Goal: Task Accomplishment & Management: Complete application form

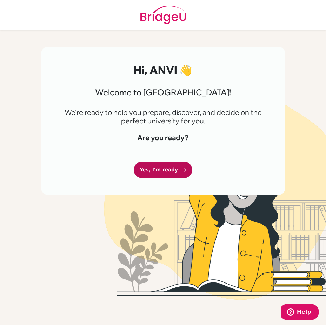
click at [169, 173] on link "Yes, I'm ready" at bounding box center [163, 169] width 59 height 16
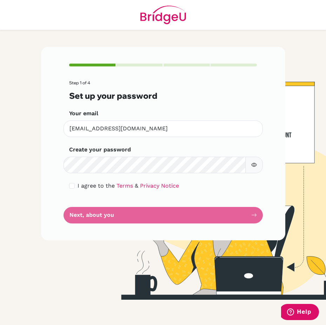
click at [158, 220] on form "Step 1 of 4 Set up your password Your email anvi2897@mcgs.ac.in Invalid email C…" at bounding box center [163, 151] width 188 height 143
click at [157, 214] on form "Step 1 of 4 Set up your password Your email anvi2897@mcgs.ac.in Invalid email C…" at bounding box center [163, 151] width 188 height 143
click at [78, 188] on span "I agree to the" at bounding box center [96, 185] width 37 height 7
click at [73, 184] on input "checkbox" at bounding box center [72, 186] width 6 height 6
checkbox input "true"
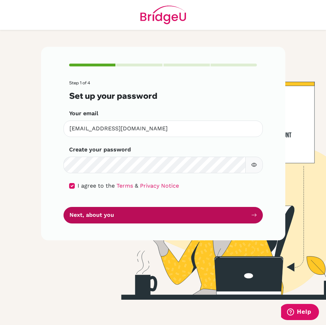
click at [91, 212] on button "Next, about you" at bounding box center [163, 215] width 199 height 16
